Goal: Task Accomplishment & Management: Complete application form

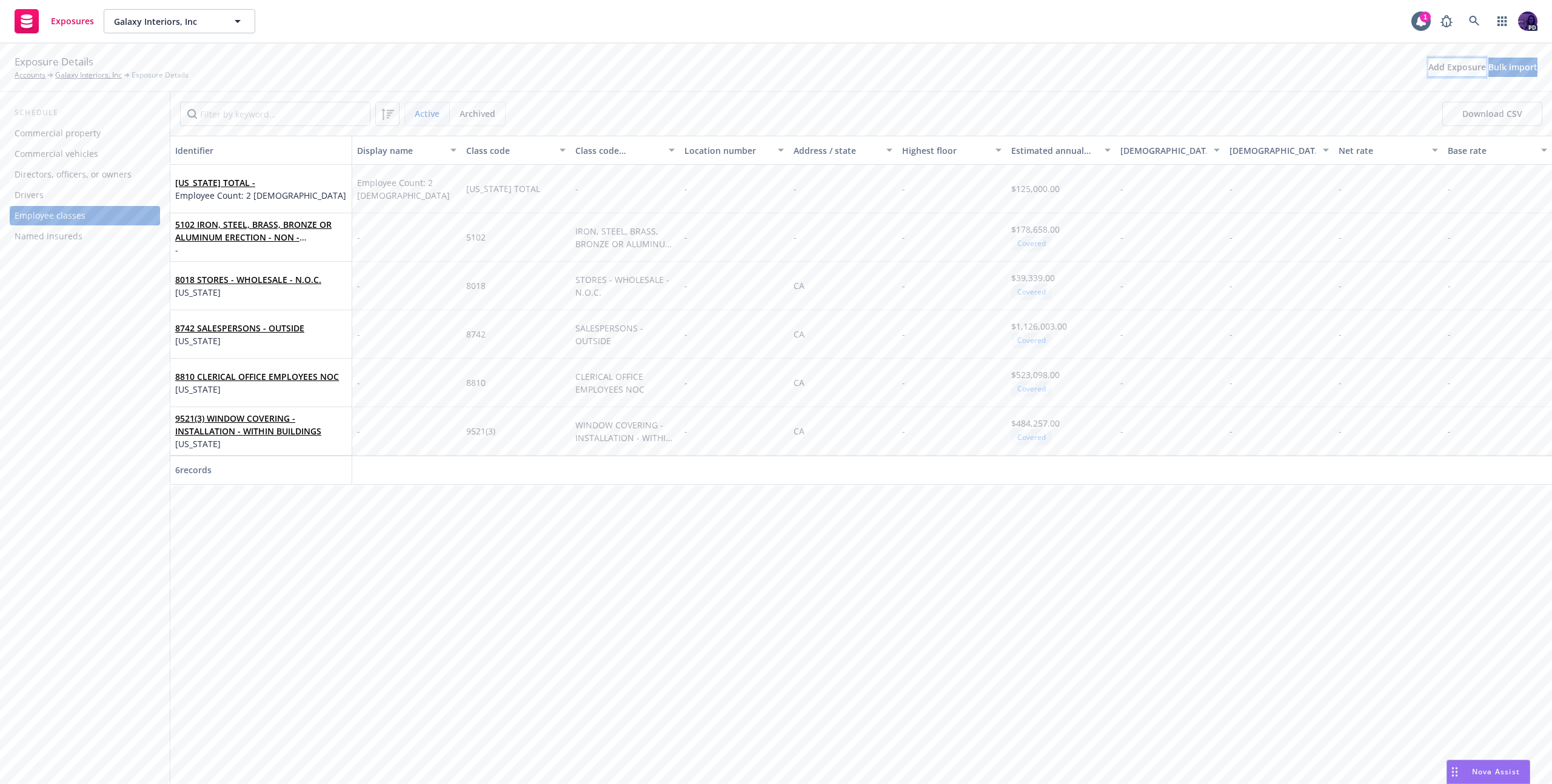
click at [1428, 67] on div "Add Exposure" at bounding box center [1457, 67] width 58 height 18
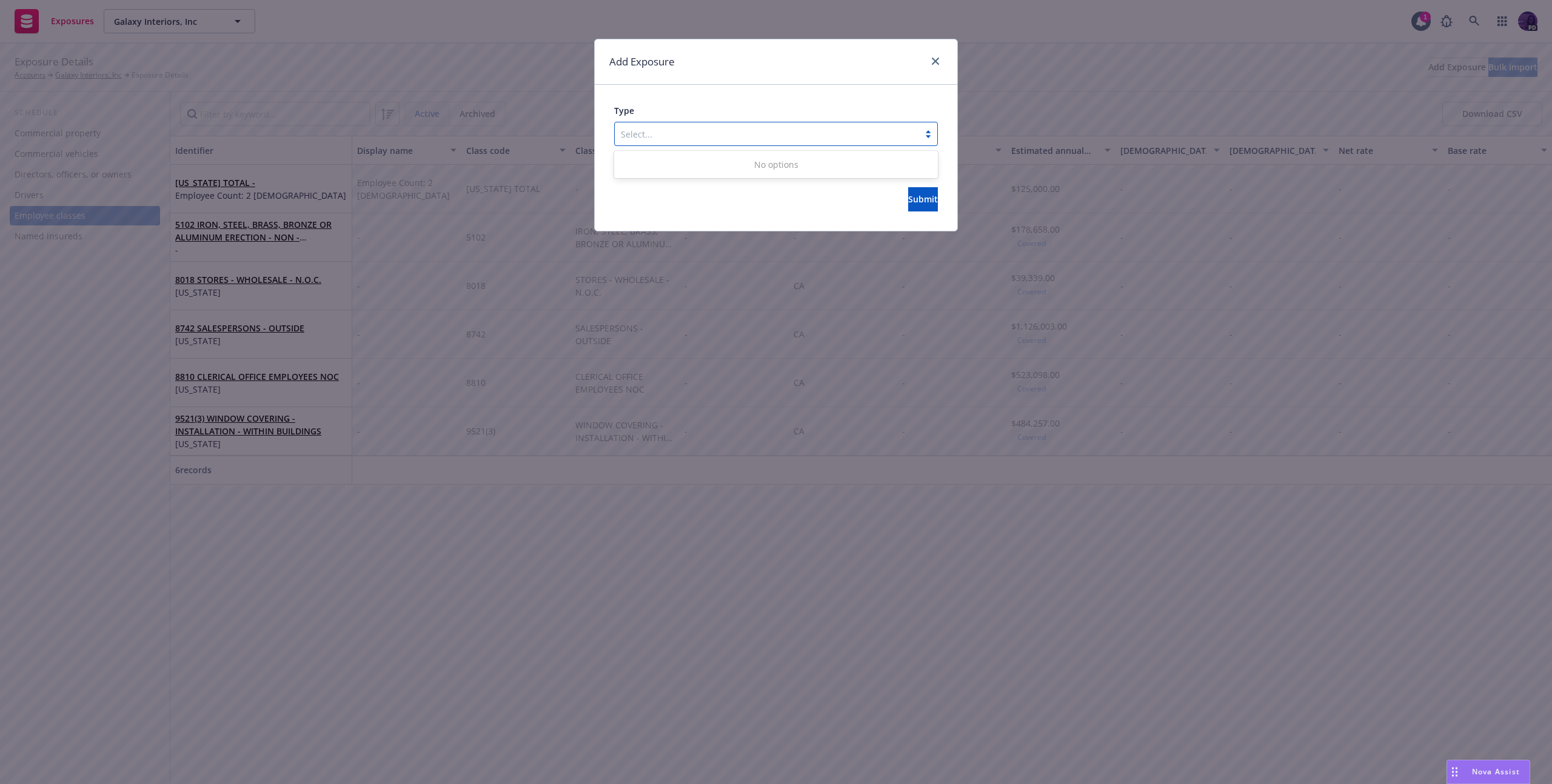
click at [684, 130] on div at bounding box center [767, 134] width 292 height 14
click at [731, 138] on div "Select..." at bounding box center [767, 133] width 304 height 19
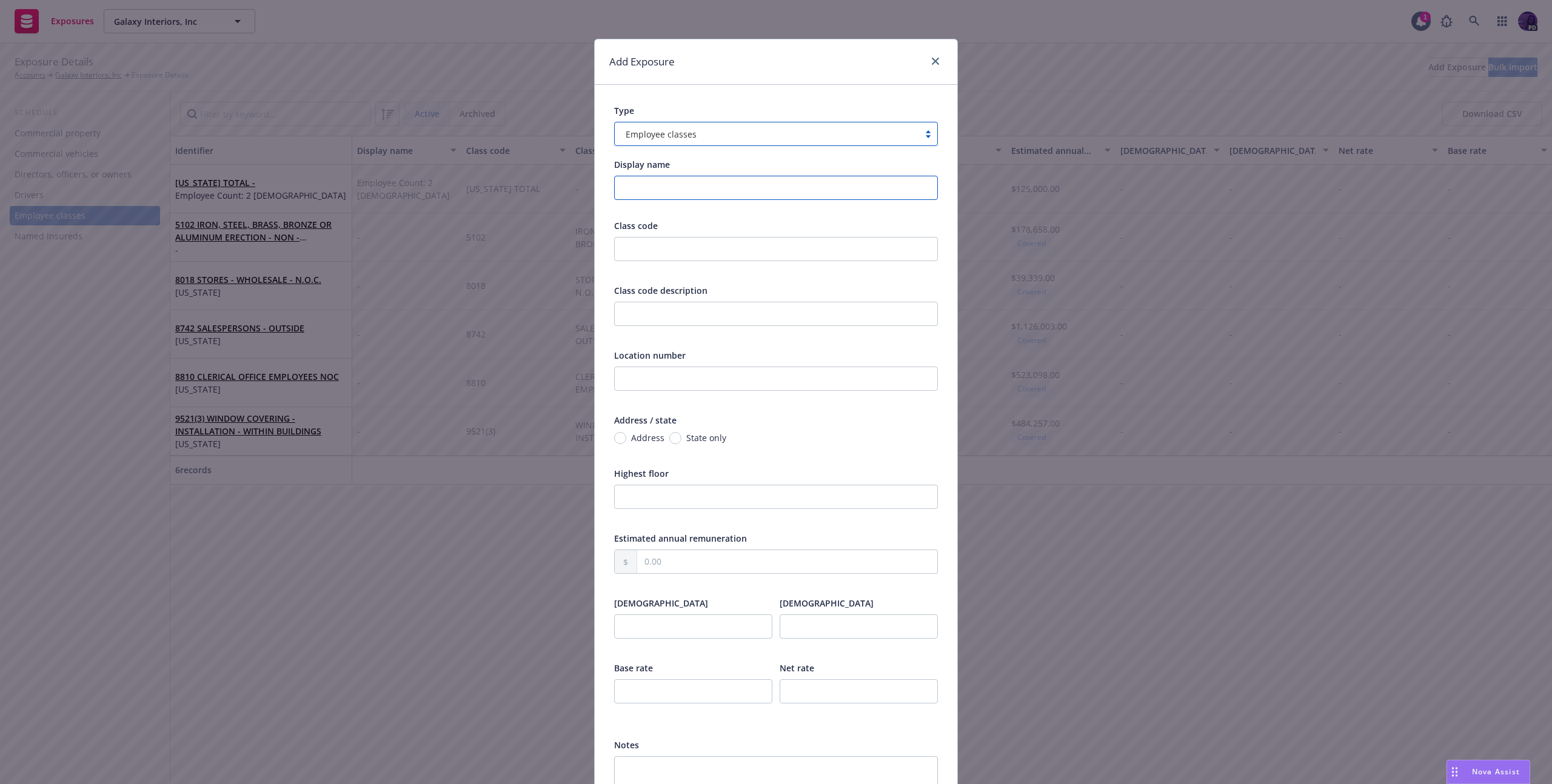
click at [719, 181] on input "Display name" at bounding box center [776, 188] width 324 height 24
drag, startPoint x: 728, startPoint y: 251, endPoint x: 749, endPoint y: 258, distance: 22.1
click at [729, 249] on input "text" at bounding box center [776, 249] width 324 height 24
type input "PA Total"
click at [781, 182] on input "Display name" at bounding box center [776, 188] width 324 height 24
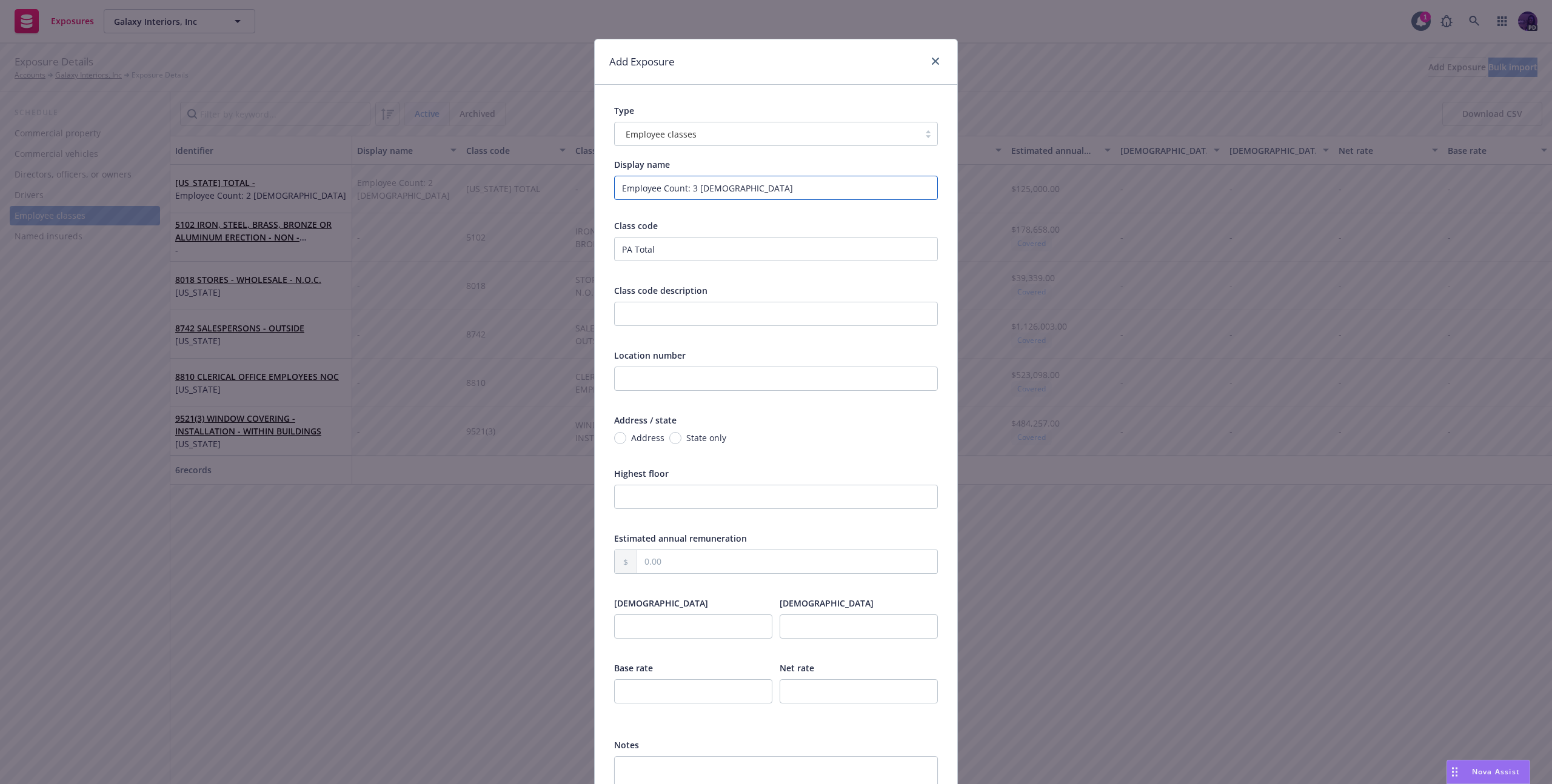
type input "Employee Count: 3 [DEMOGRAPHIC_DATA]"
click at [655, 560] on input "text" at bounding box center [787, 562] width 300 height 23
type input "246,000.00"
click at [840, 529] on div "Class code PA Total Class code description Location number Address / state Addr…" at bounding box center [776, 404] width 324 height 370
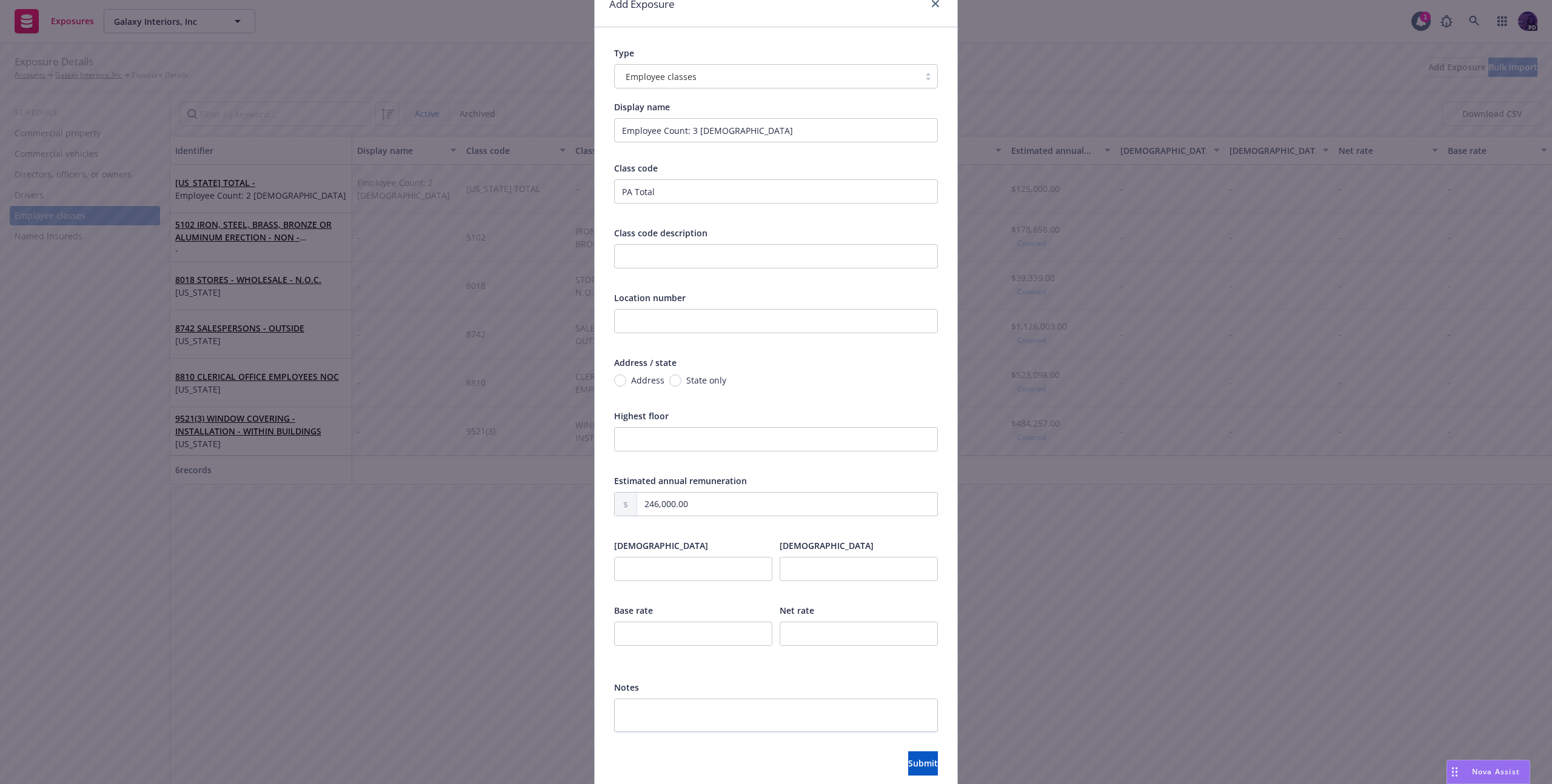
scroll to position [108, 0]
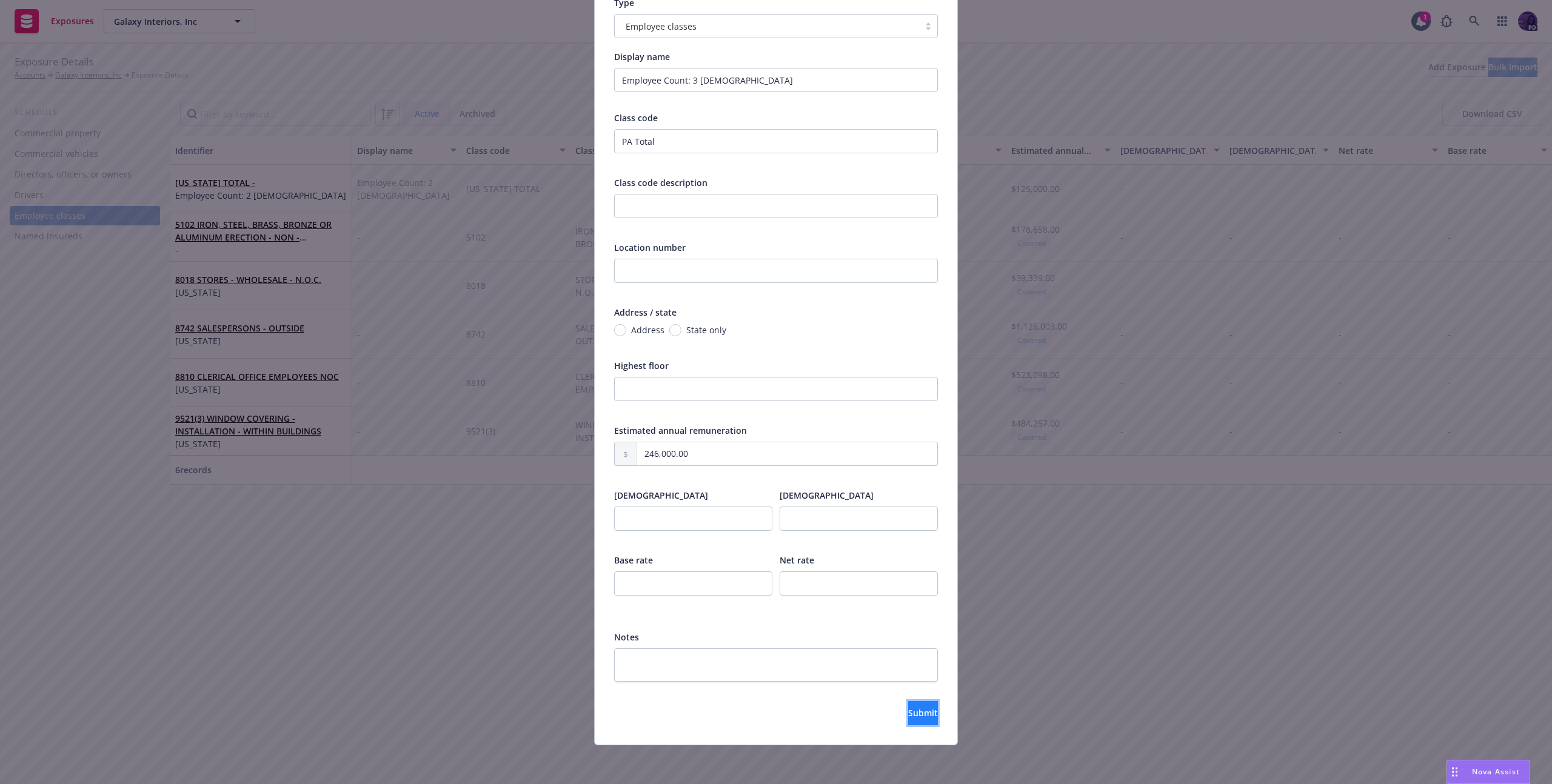
click at [908, 706] on button "Submit" at bounding box center [923, 713] width 30 height 24
